Goal: Task Accomplishment & Management: Use online tool/utility

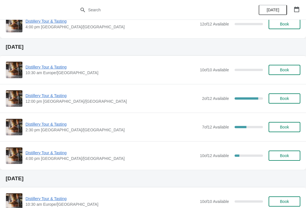
scroll to position [154, 0]
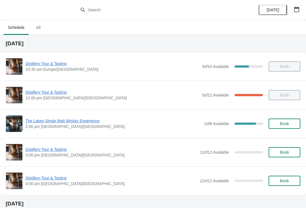
click at [57, 122] on span "The Lakes Single Malt Whisky Experience" at bounding box center [113, 121] width 176 height 6
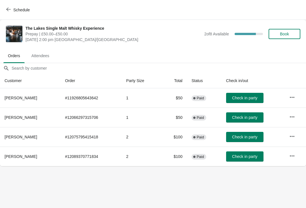
click at [246, 116] on span "Check in party" at bounding box center [244, 117] width 25 height 5
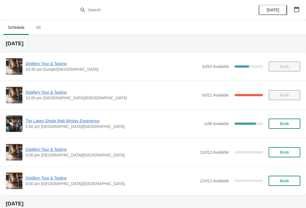
click at [49, 149] on span "Distillery Tour & Tasting" at bounding box center [110, 150] width 171 height 6
click at [73, 121] on span "The Lakes Single Malt Whisky Experience" at bounding box center [113, 121] width 176 height 6
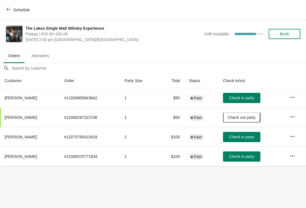
click at [246, 96] on span "Check in party" at bounding box center [241, 98] width 25 height 5
